Goal: Transaction & Acquisition: Subscribe to service/newsletter

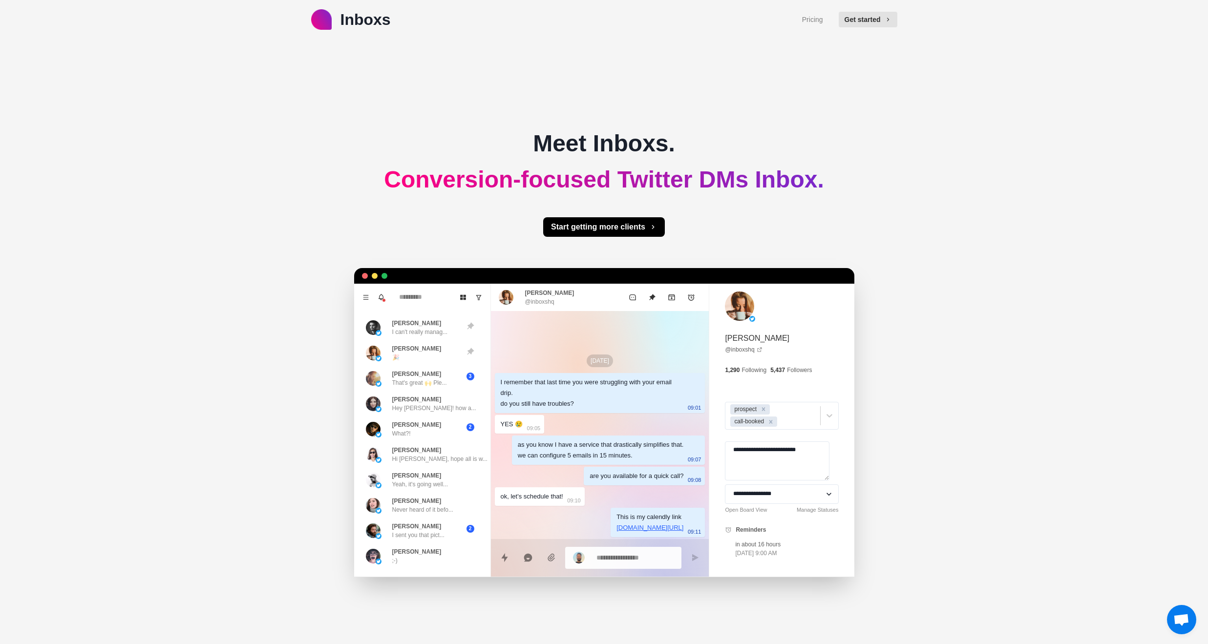
drag, startPoint x: 588, startPoint y: 406, endPoint x: 677, endPoint y: 534, distance: 155.8
click at [677, 534] on div "[DATE] I remember that last time you were struggling with your email drip. do y…" at bounding box center [600, 444] width 218 height 266
type textarea "*"
click at [644, 554] on textarea at bounding box center [635, 557] width 78 height 14
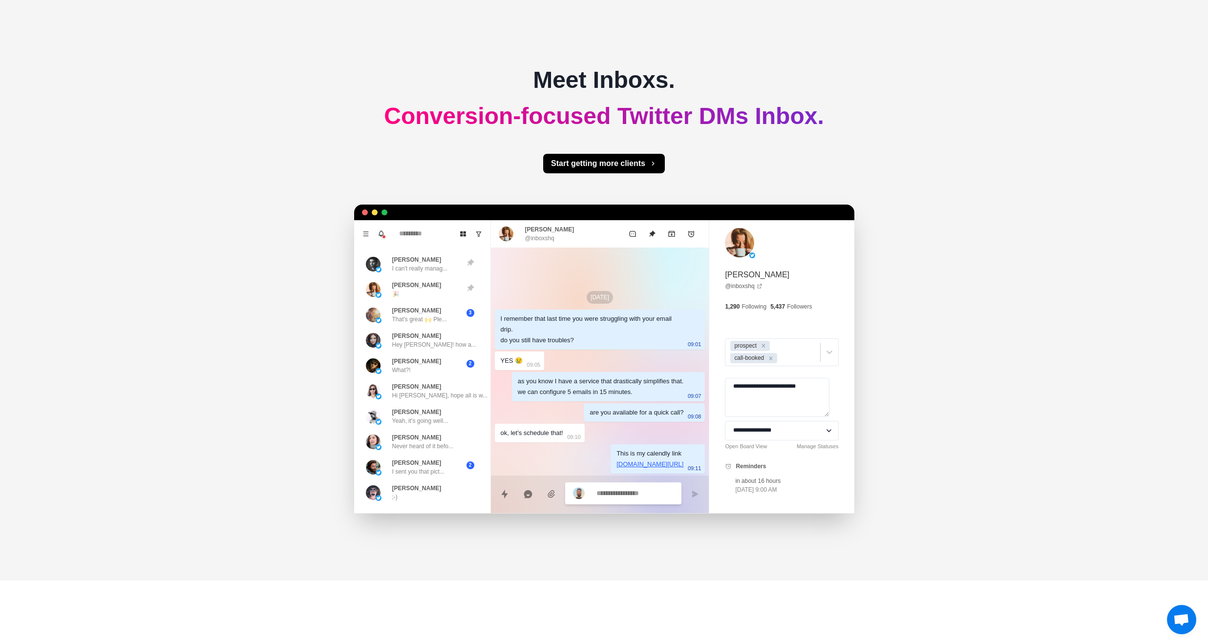
scroll to position [69, 0]
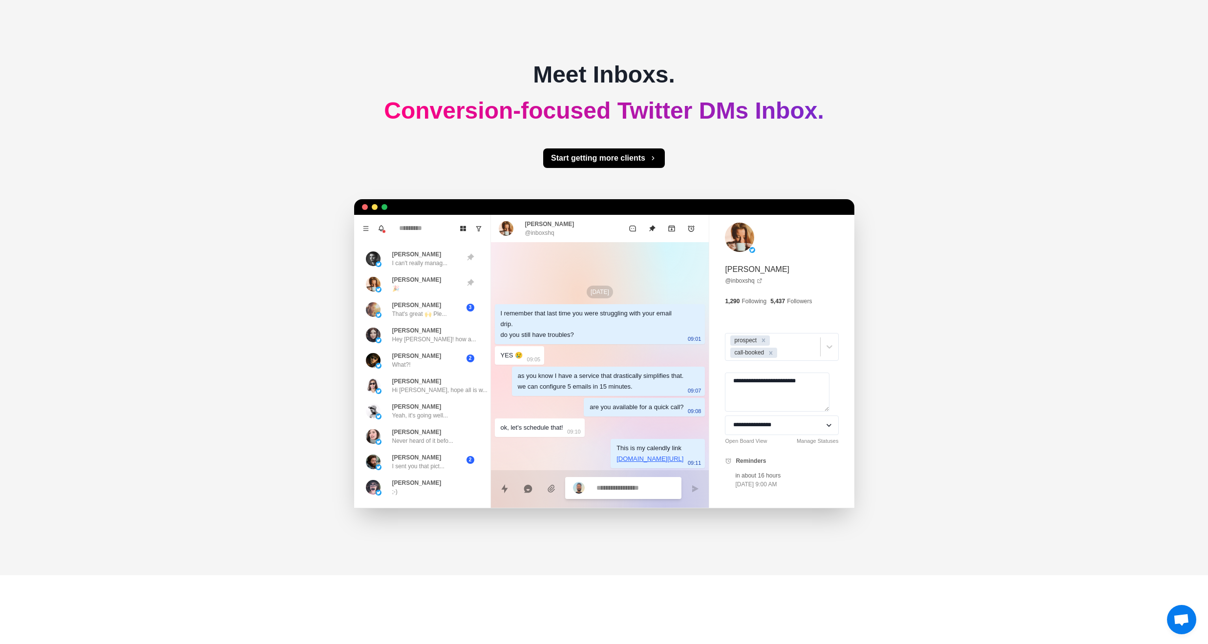
type textarea "*"
type textarea "**"
type textarea "*"
type textarea "***"
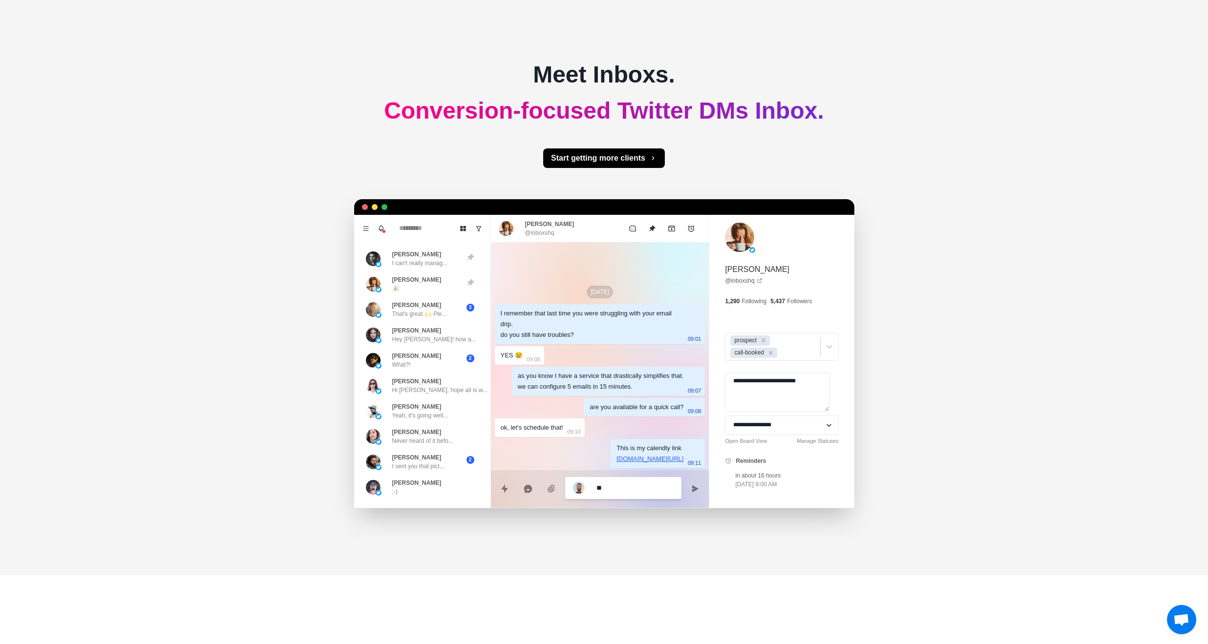
type textarea "*"
type textarea "****"
type textarea "*"
type textarea "*****"
type textarea "*"
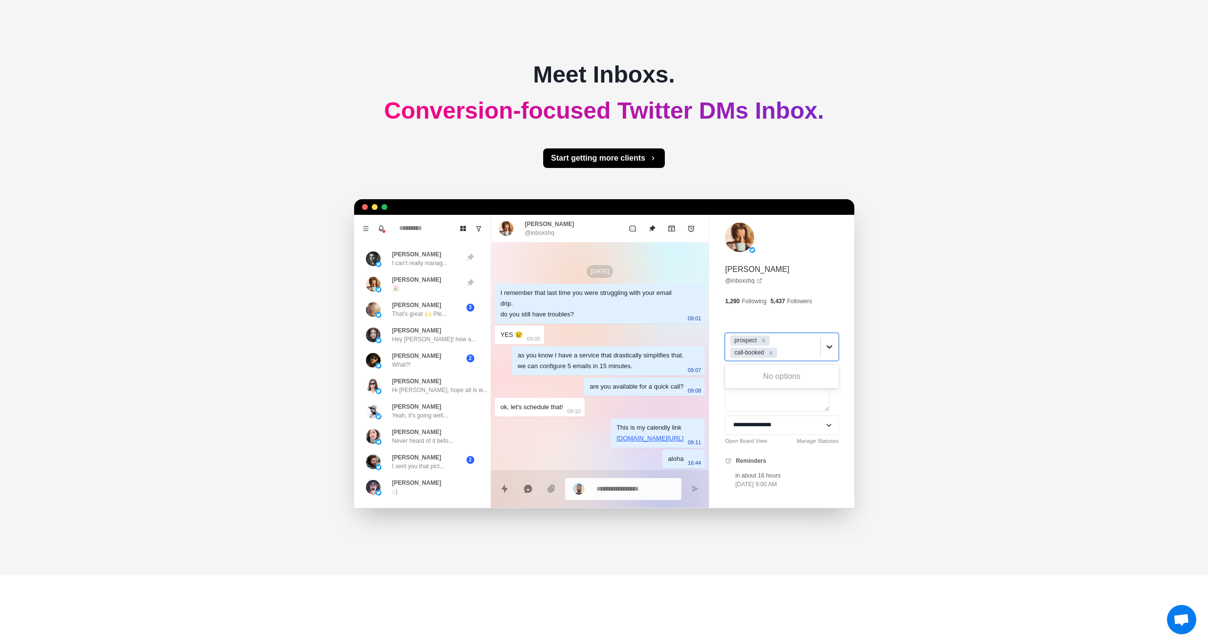
click at [824, 345] on icon at bounding box center [829, 347] width 10 height 10
click at [813, 390] on textarea "**********" at bounding box center [777, 392] width 105 height 39
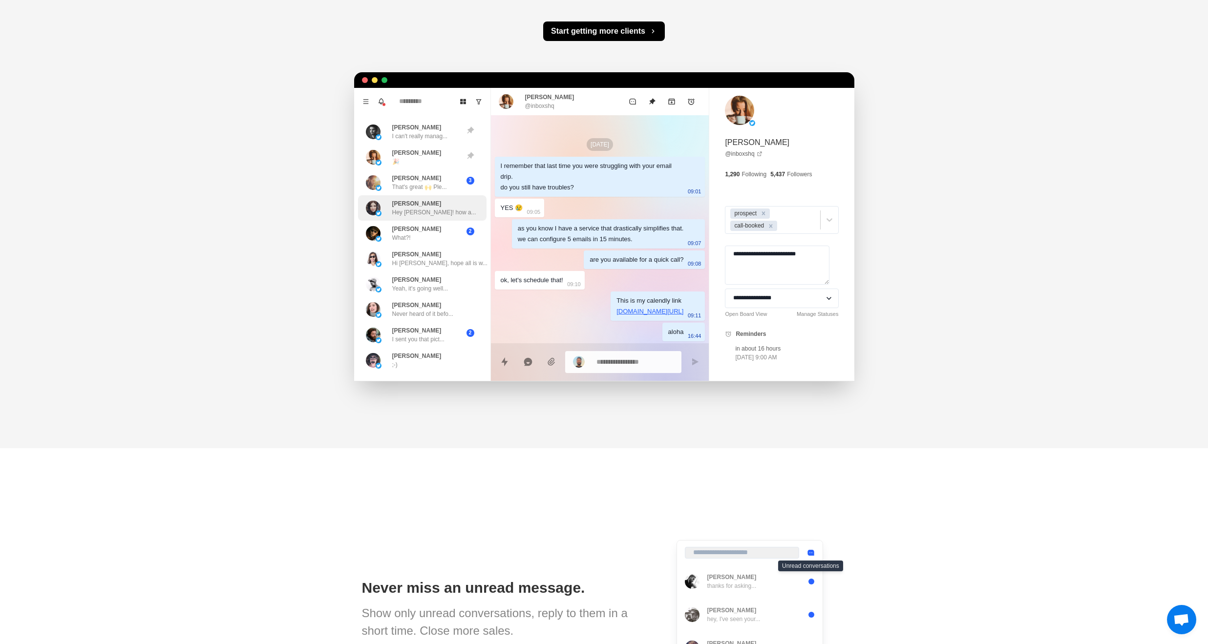
scroll to position [154, 0]
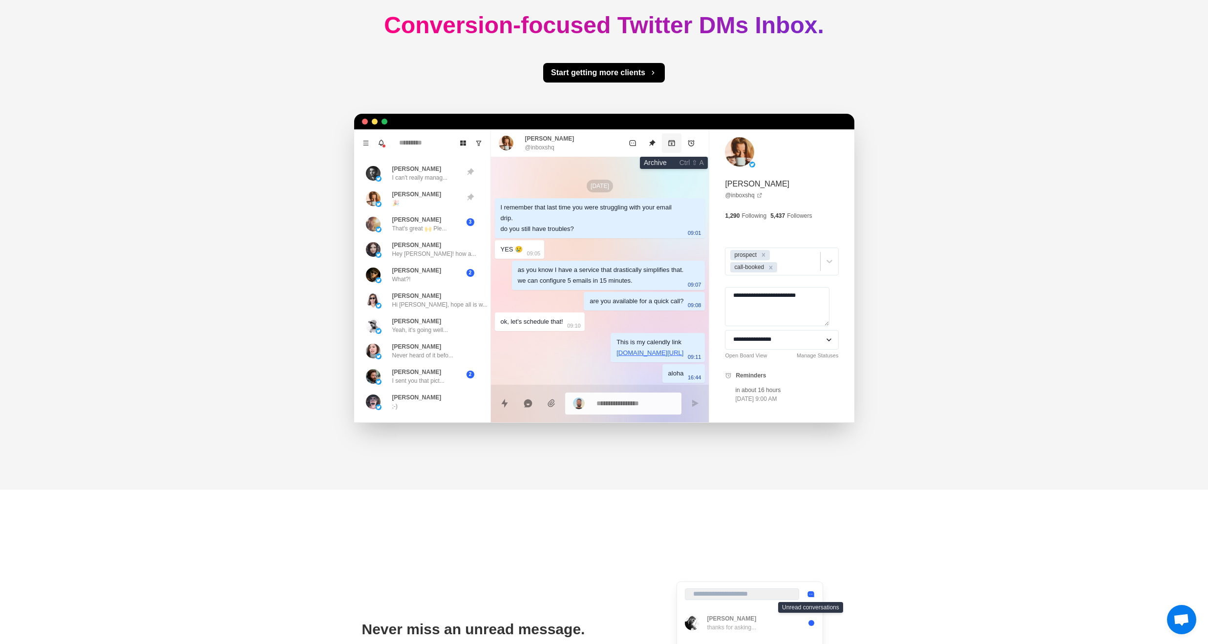
click at [675, 140] on icon "Archive" at bounding box center [672, 143] width 8 height 8
click at [673, 146] on icon "Archive" at bounding box center [672, 143] width 8 height 8
click at [694, 146] on icon "Add reminder" at bounding box center [691, 143] width 7 height 6
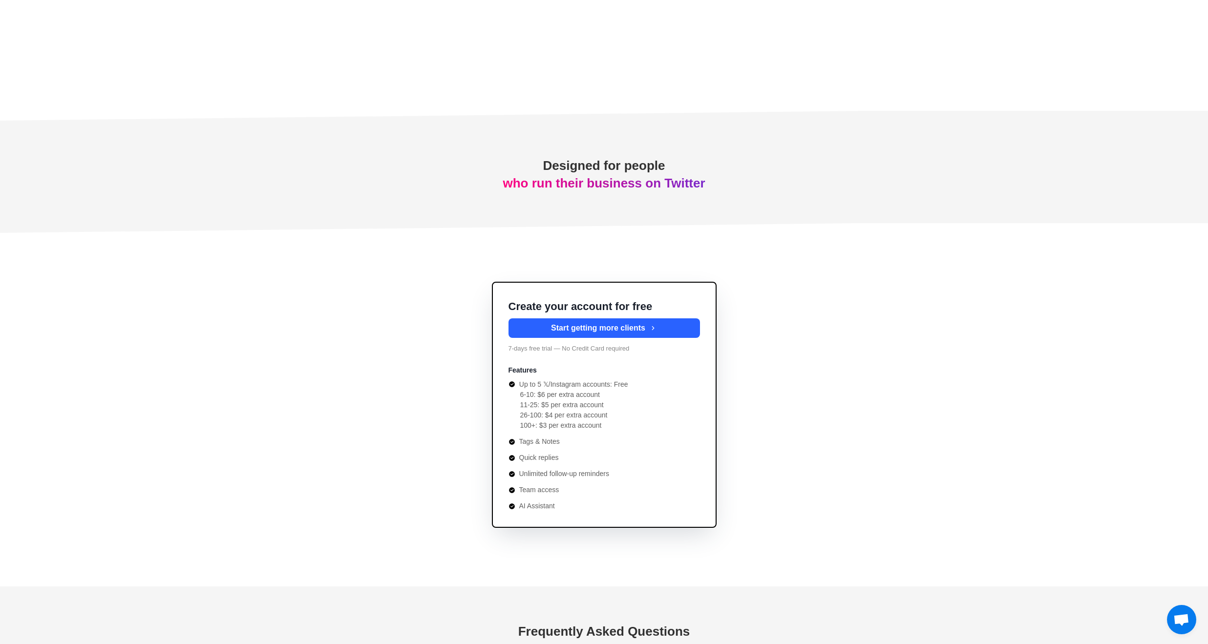
scroll to position [3620, 0]
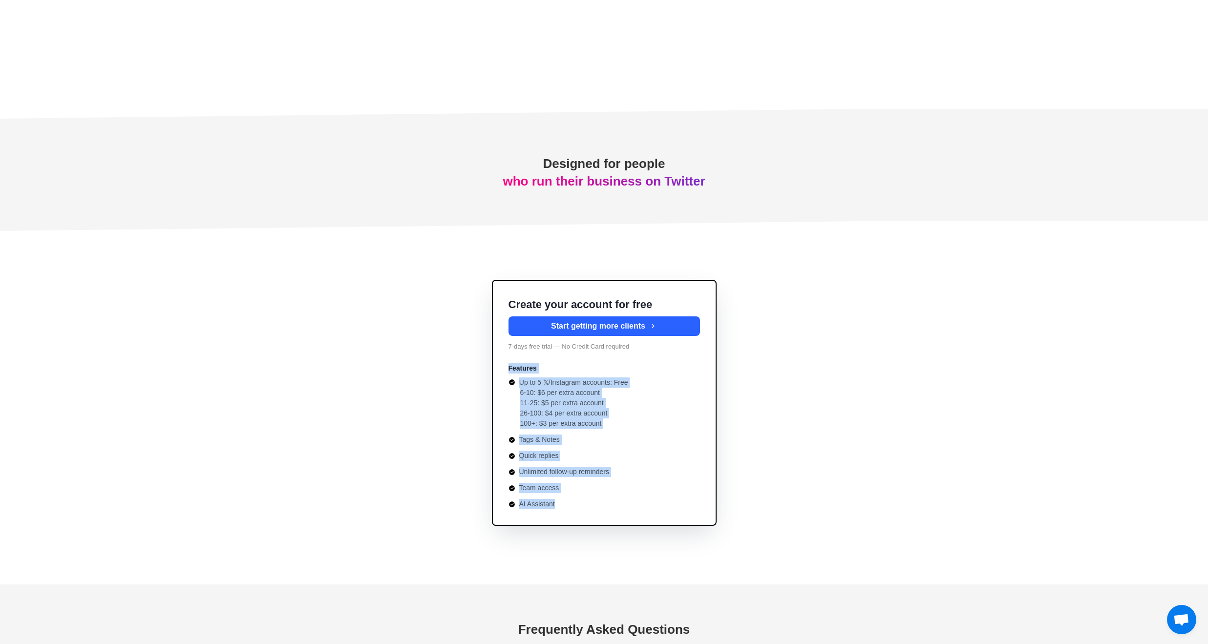
drag, startPoint x: 587, startPoint y: 515, endPoint x: 507, endPoint y: 362, distance: 172.6
click at [507, 362] on div "Create your account for free Start getting more clients 7-days free trial — No …" at bounding box center [604, 403] width 225 height 246
click at [614, 425] on li "100+: $3 per extra account" at bounding box center [610, 424] width 180 height 10
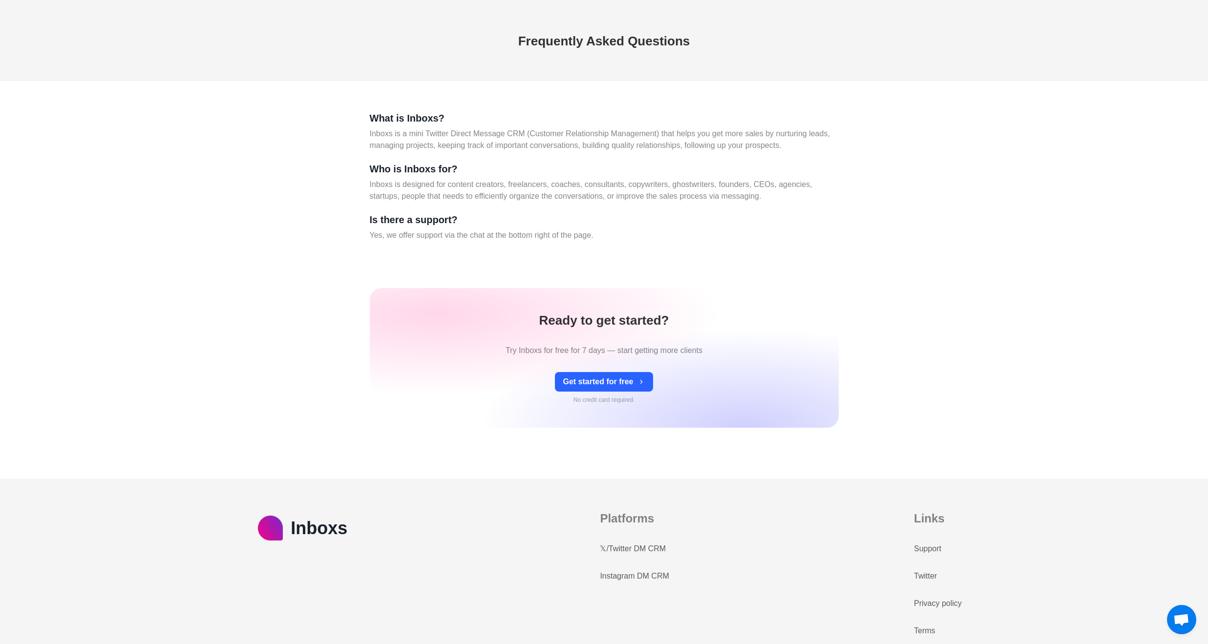
scroll to position [4228, 0]
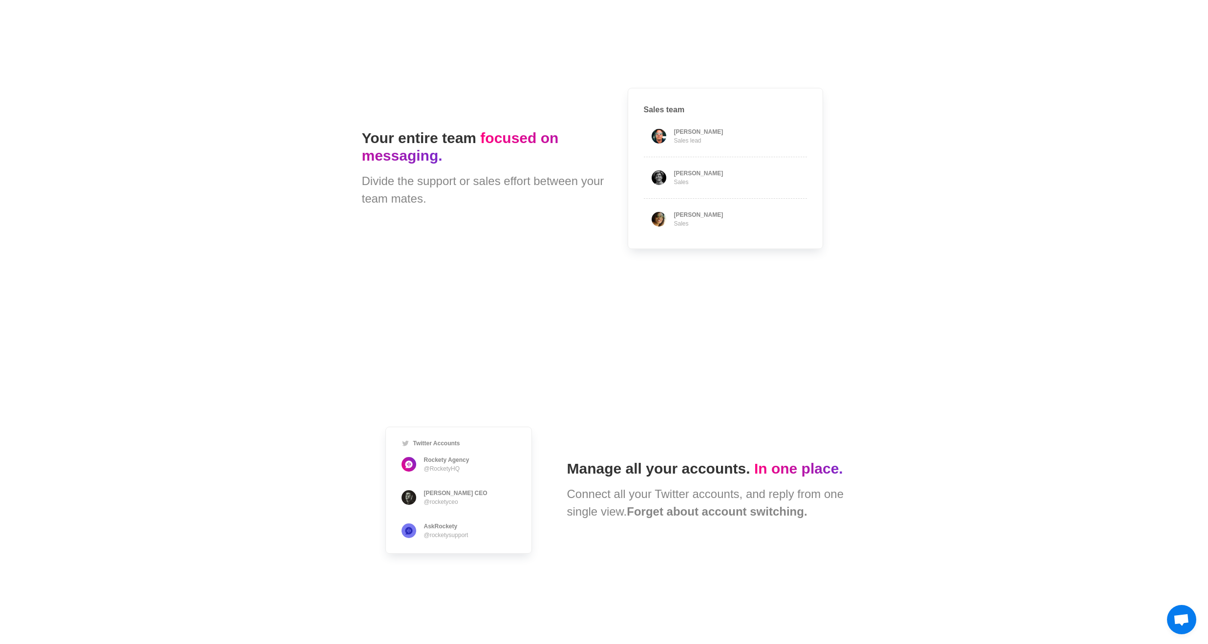
type textarea "*"
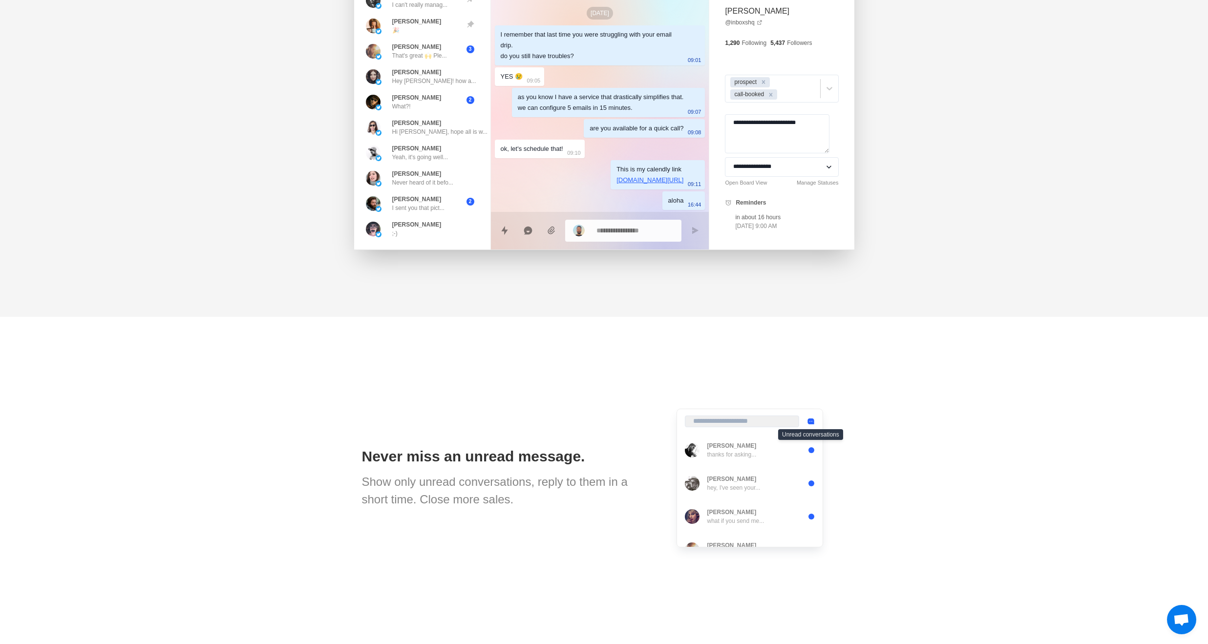
scroll to position [0, 0]
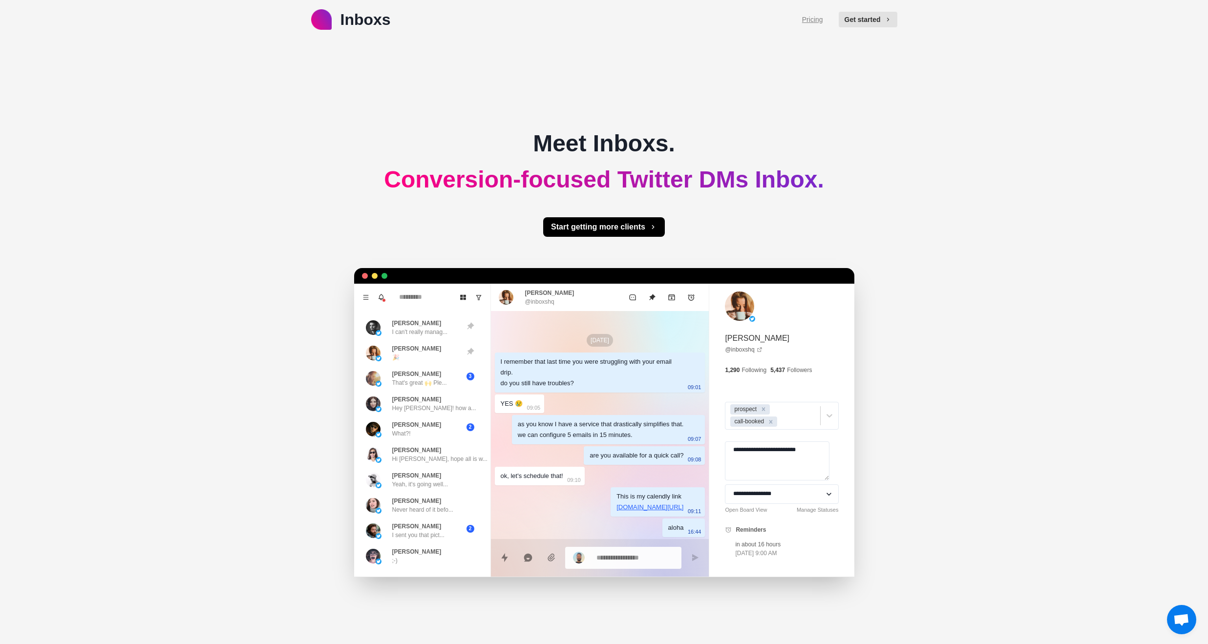
click at [812, 20] on link "Pricing" at bounding box center [812, 20] width 21 height 10
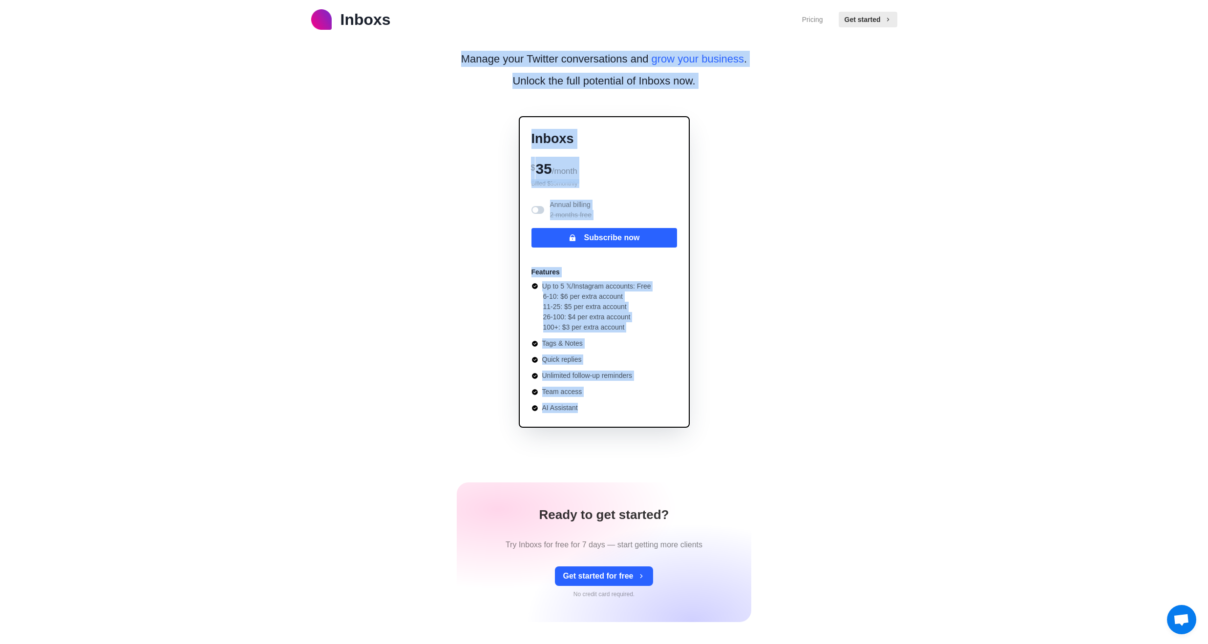
drag, startPoint x: 619, startPoint y: 424, endPoint x: 455, endPoint y: 62, distance: 397.8
click at [455, 62] on div "Manage your Twitter conversations and grow your business . Unlock the full pote…" at bounding box center [604, 340] width 484 height 603
click at [449, 93] on div "Manage your Twitter conversations and grow your business . Unlock the full pote…" at bounding box center [604, 340] width 484 height 603
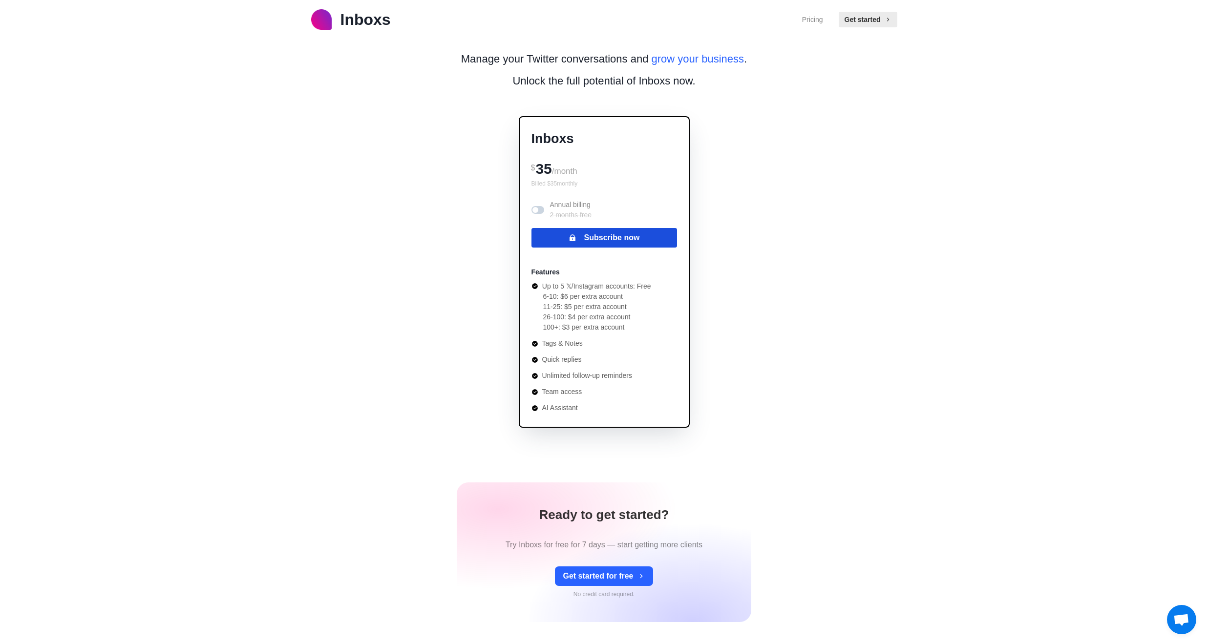
click at [608, 238] on button "Subscribe now" at bounding box center [604, 238] width 146 height 20
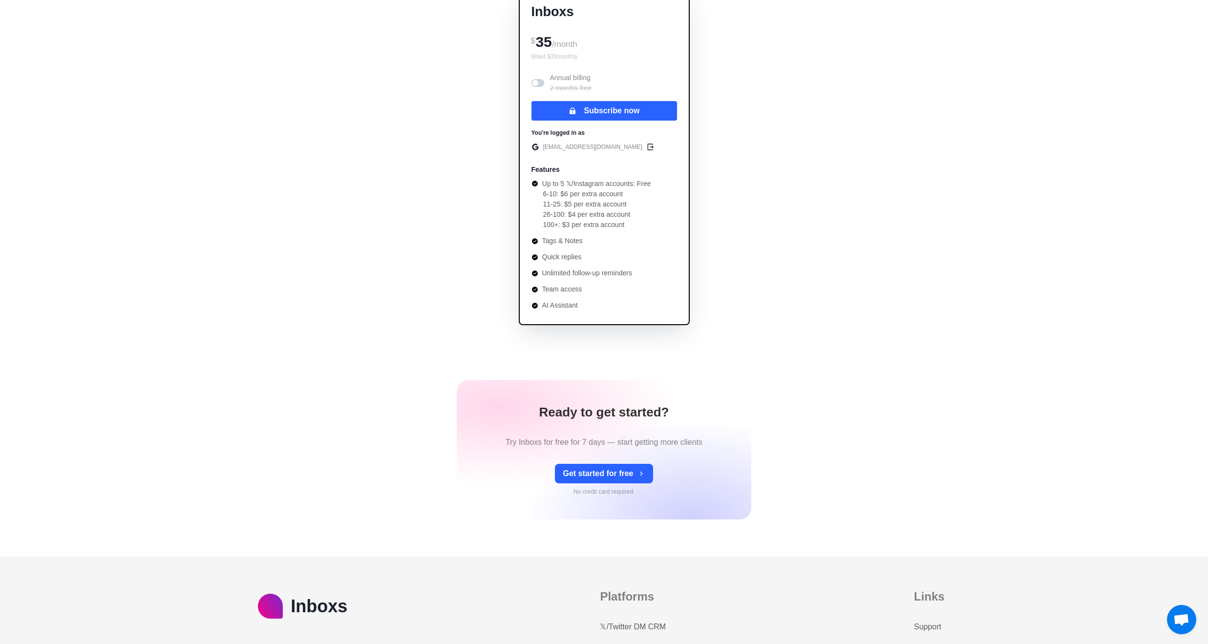
scroll to position [129, 0]
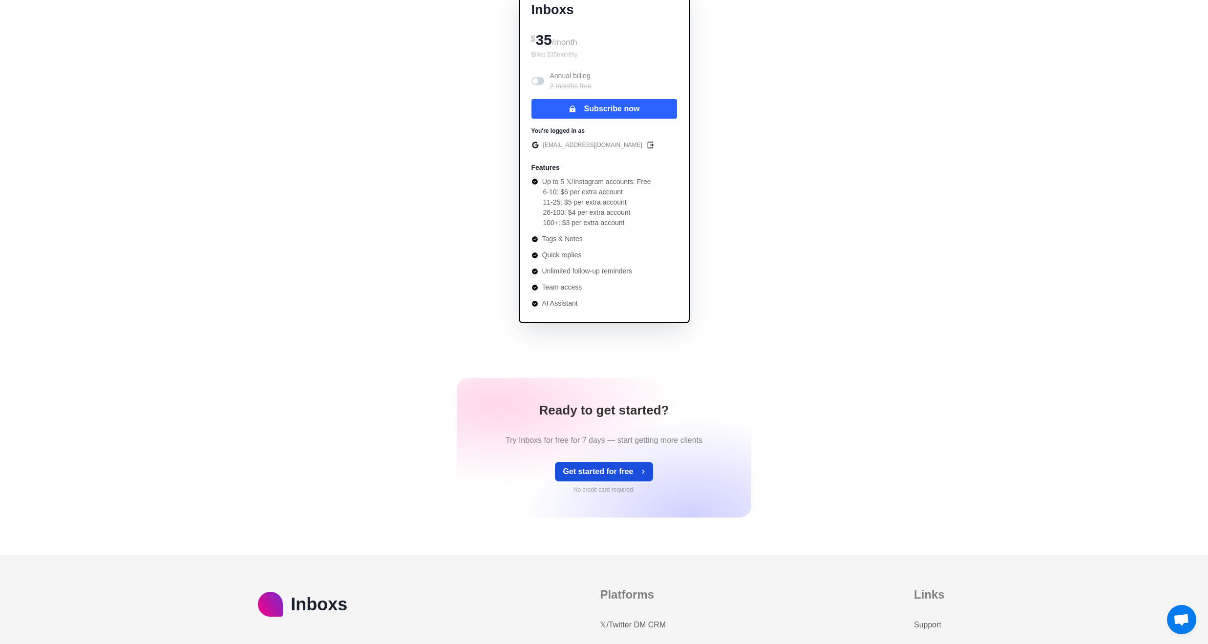
click at [634, 468] on button "Get started for free" at bounding box center [604, 472] width 98 height 20
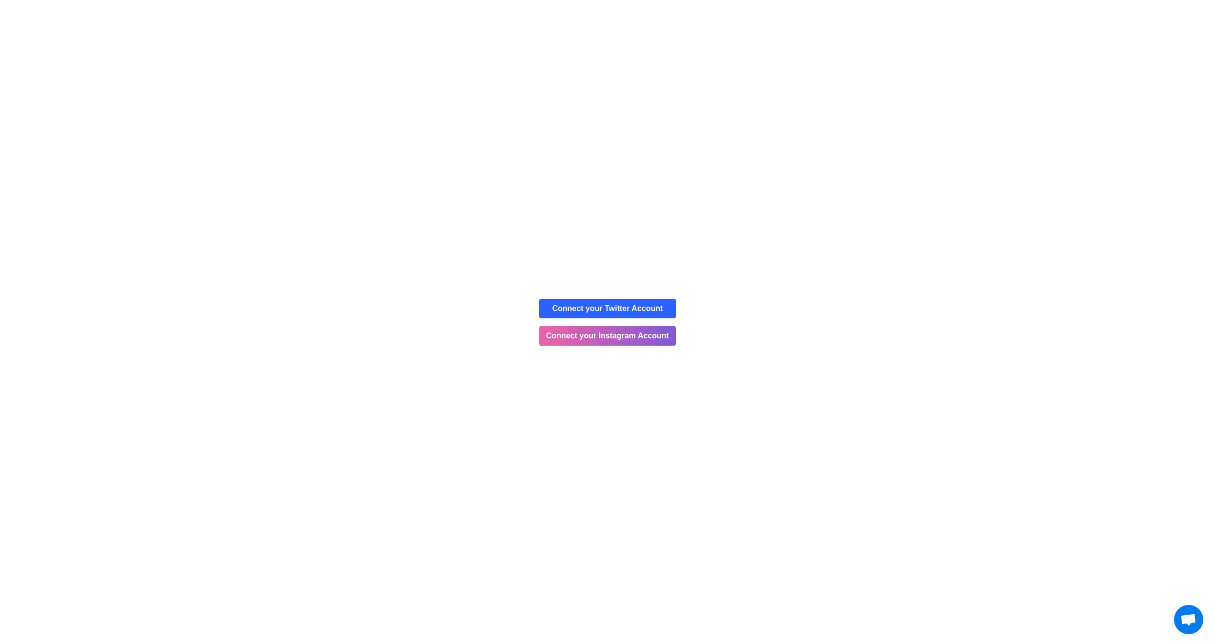
click at [642, 63] on button "Cancel" at bounding box center [641, 63] width 51 height 24
